Goal: Transaction & Acquisition: Purchase product/service

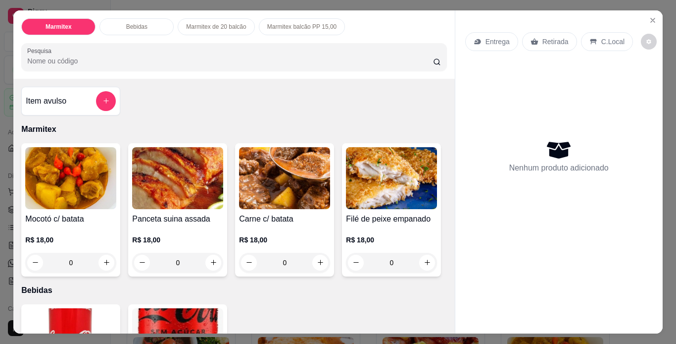
scroll to position [25, 0]
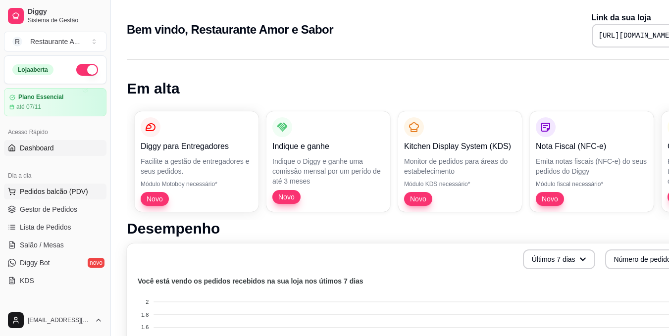
click at [59, 191] on span "Pedidos balcão (PDV)" at bounding box center [54, 192] width 68 height 10
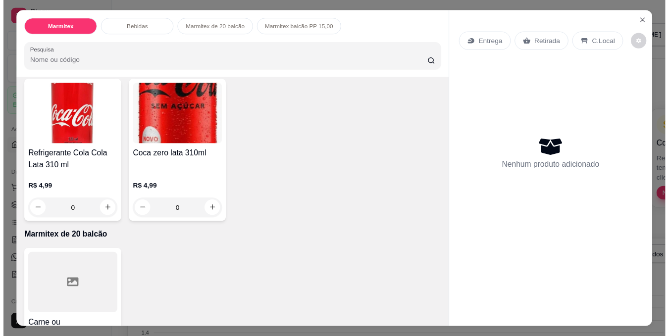
scroll to position [446, 0]
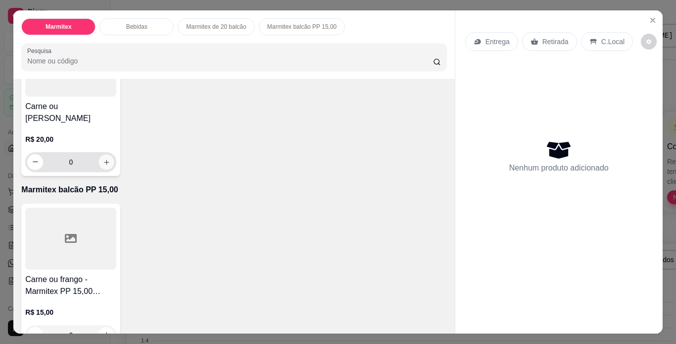
click at [103, 166] on icon "increase-product-quantity" at bounding box center [106, 161] width 7 height 7
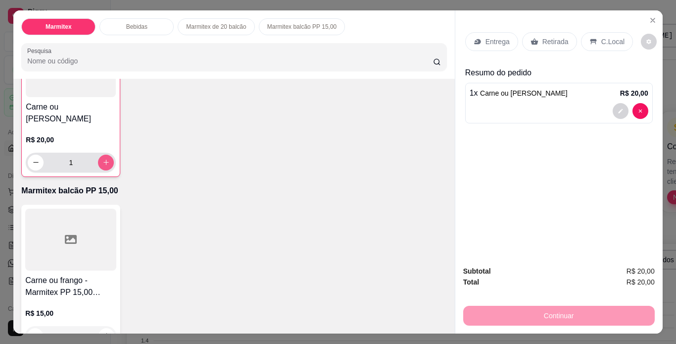
click at [102, 166] on icon "increase-product-quantity" at bounding box center [105, 161] width 7 height 7
type input "2"
click at [602, 37] on p "C.Local" at bounding box center [613, 42] width 23 height 10
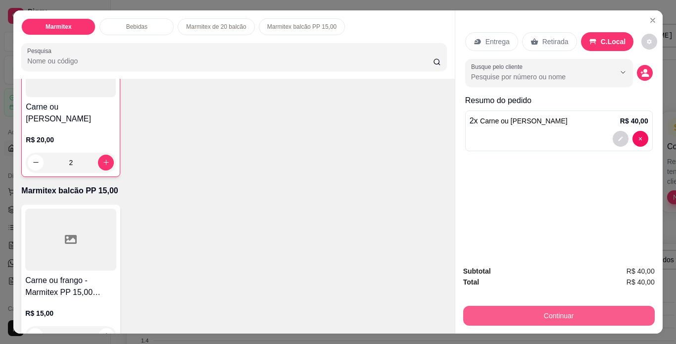
click at [553, 311] on button "Continuar" at bounding box center [559, 315] width 192 height 20
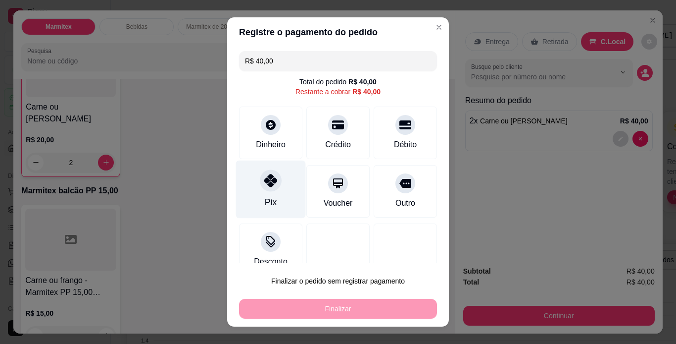
click at [260, 188] on div at bounding box center [271, 180] width 22 height 22
type input "R$ 0,00"
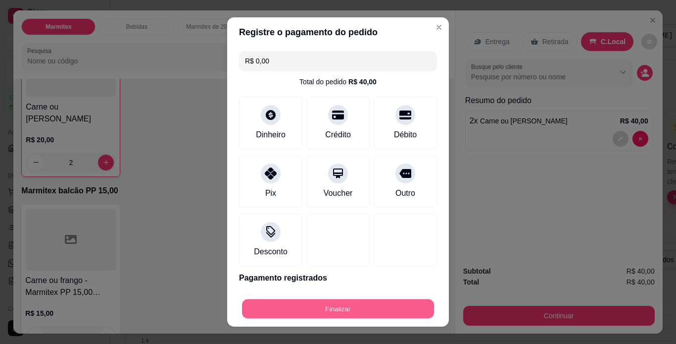
click at [292, 310] on button "Finalizar" at bounding box center [338, 308] width 192 height 19
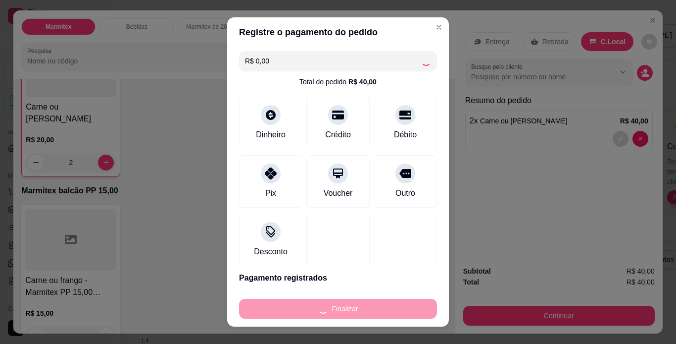
type input "0"
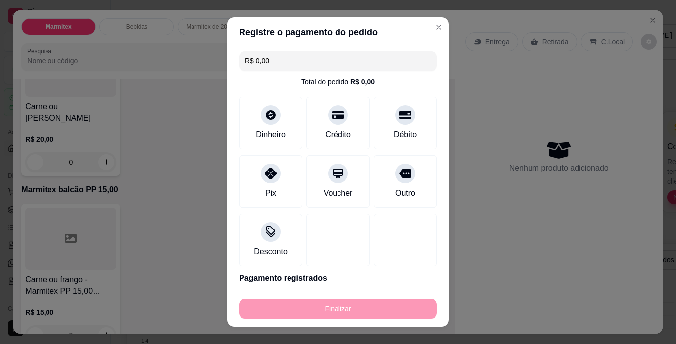
type input "-R$ 40,00"
